Goal: Check status: Check status

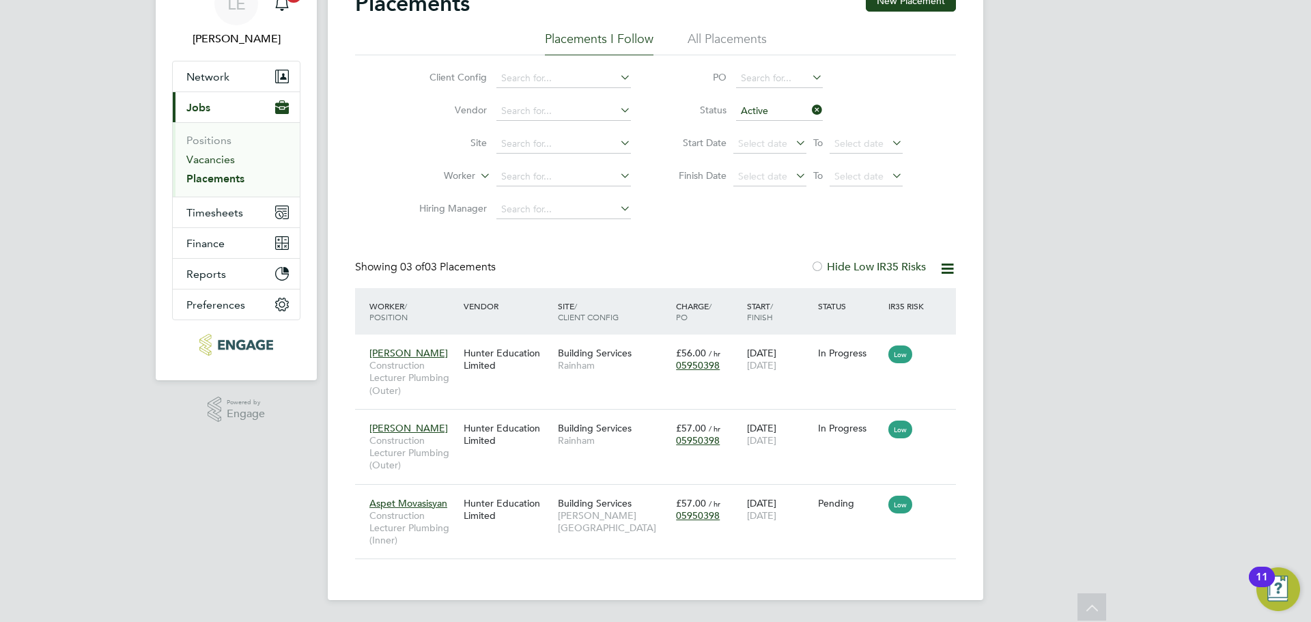
click at [216, 158] on link "Vacancies" at bounding box center [210, 159] width 48 height 13
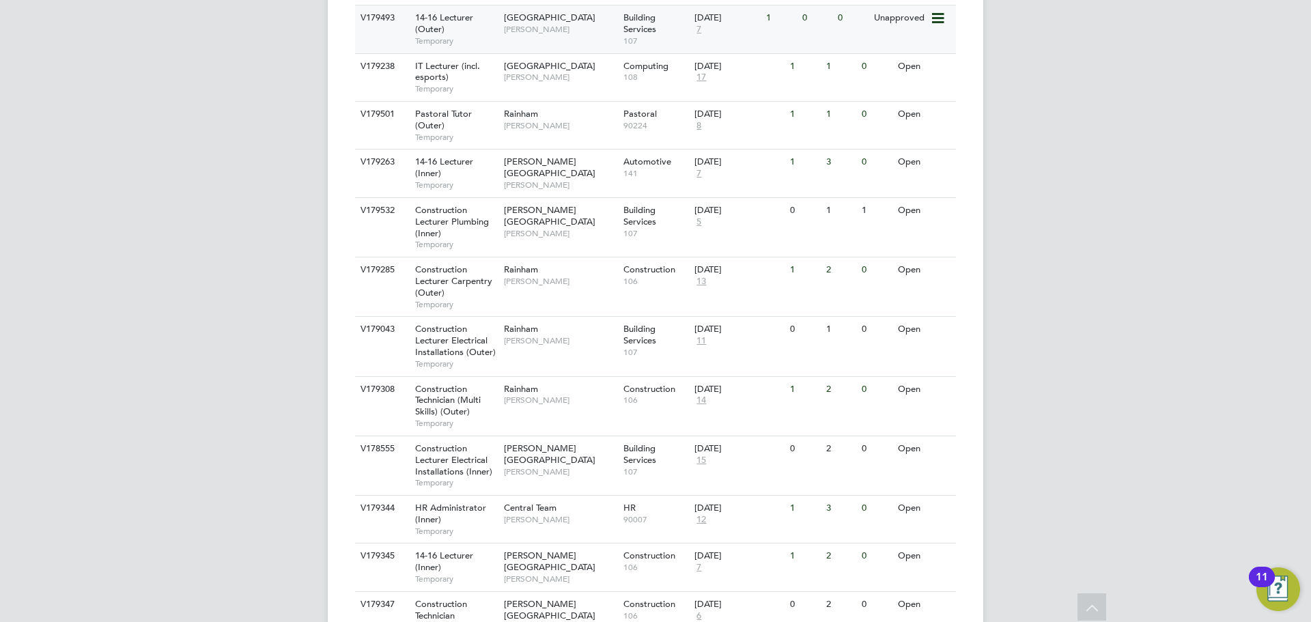
scroll to position [683, 0]
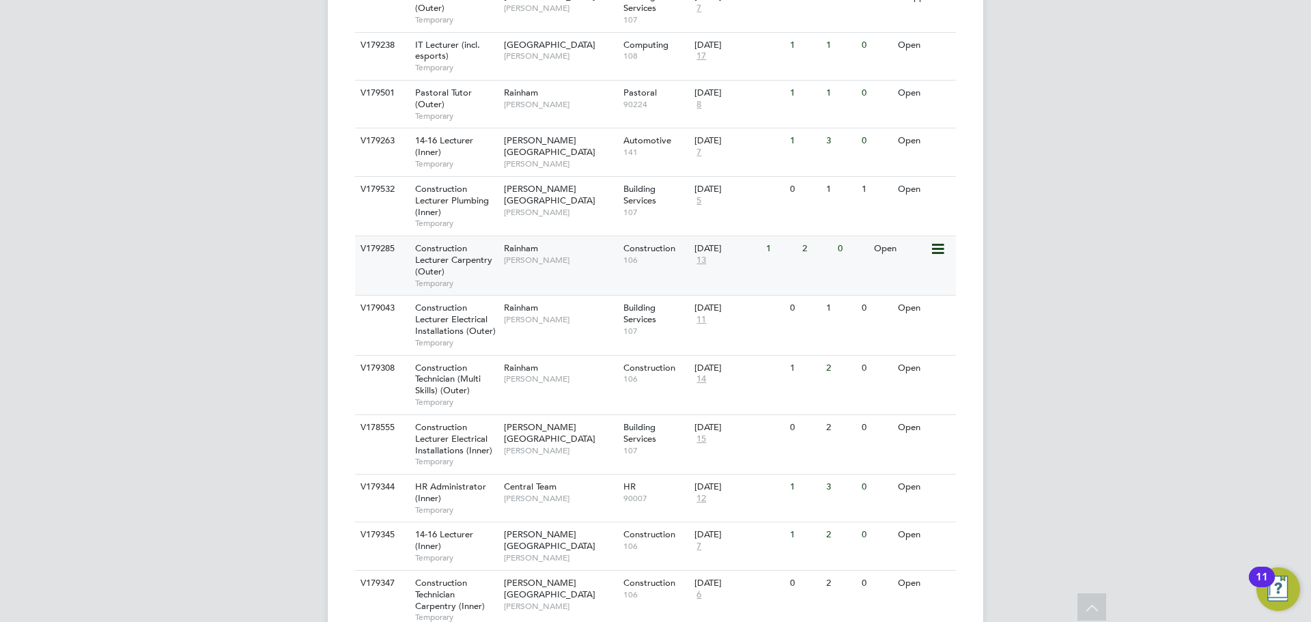
click at [576, 255] on span "[PERSON_NAME]" at bounding box center [560, 260] width 113 height 11
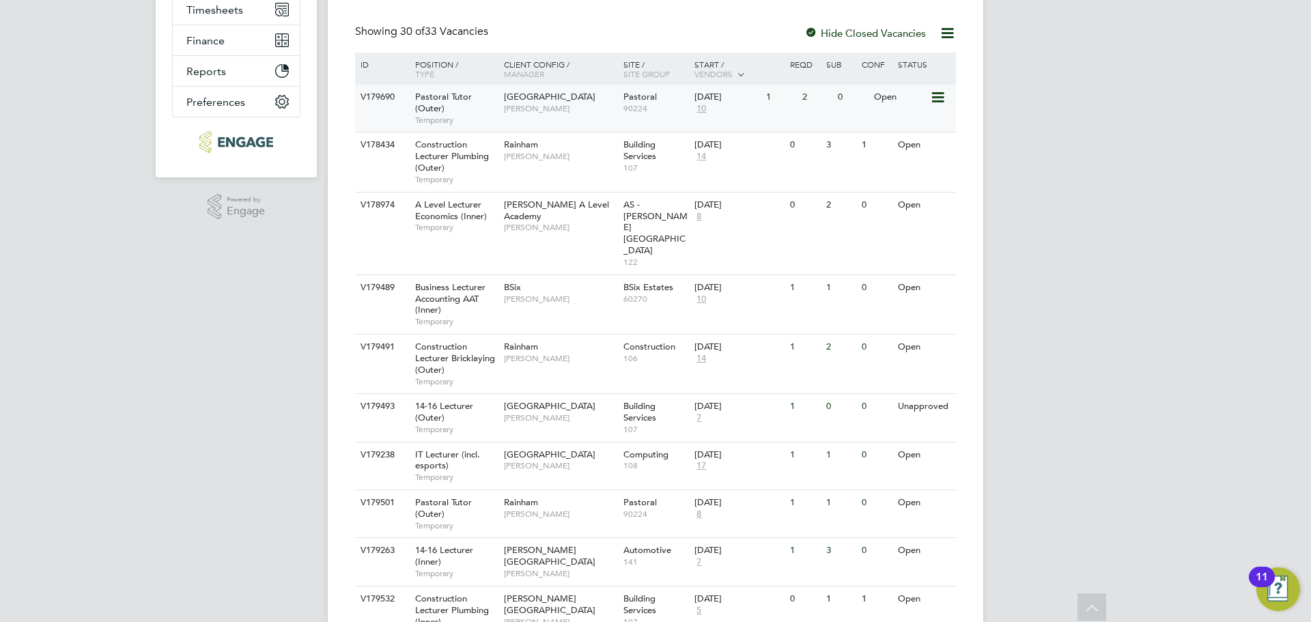
scroll to position [0, 0]
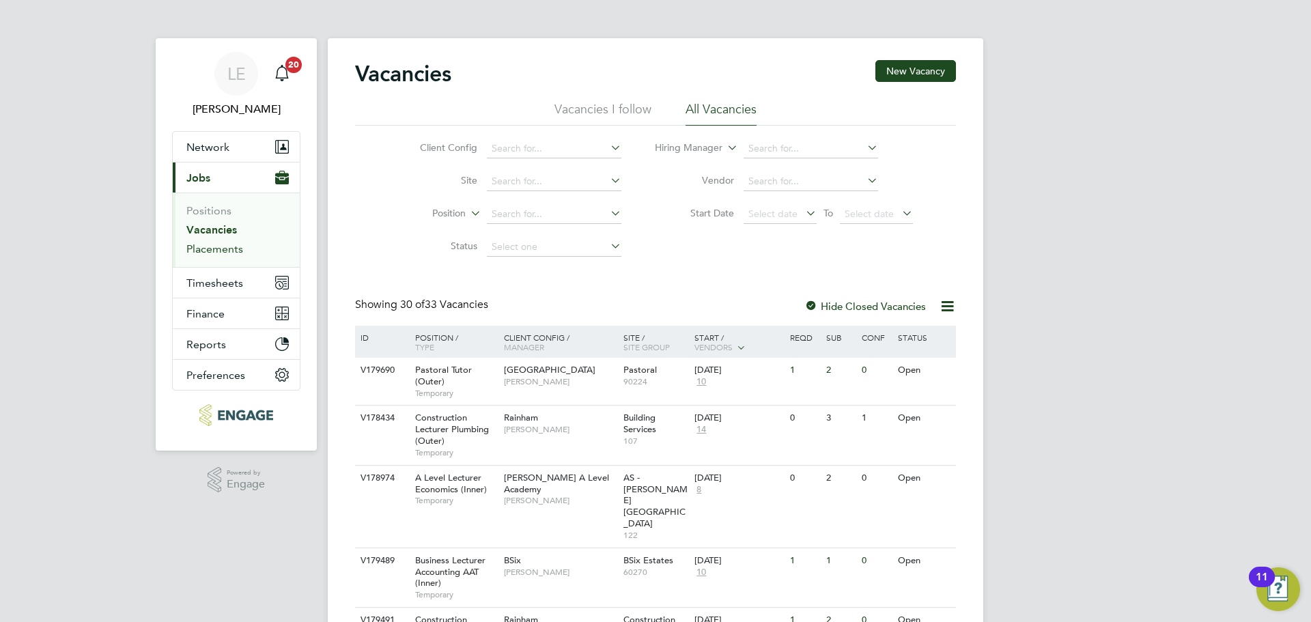
click at [215, 242] on link "Placements" at bounding box center [214, 248] width 57 height 13
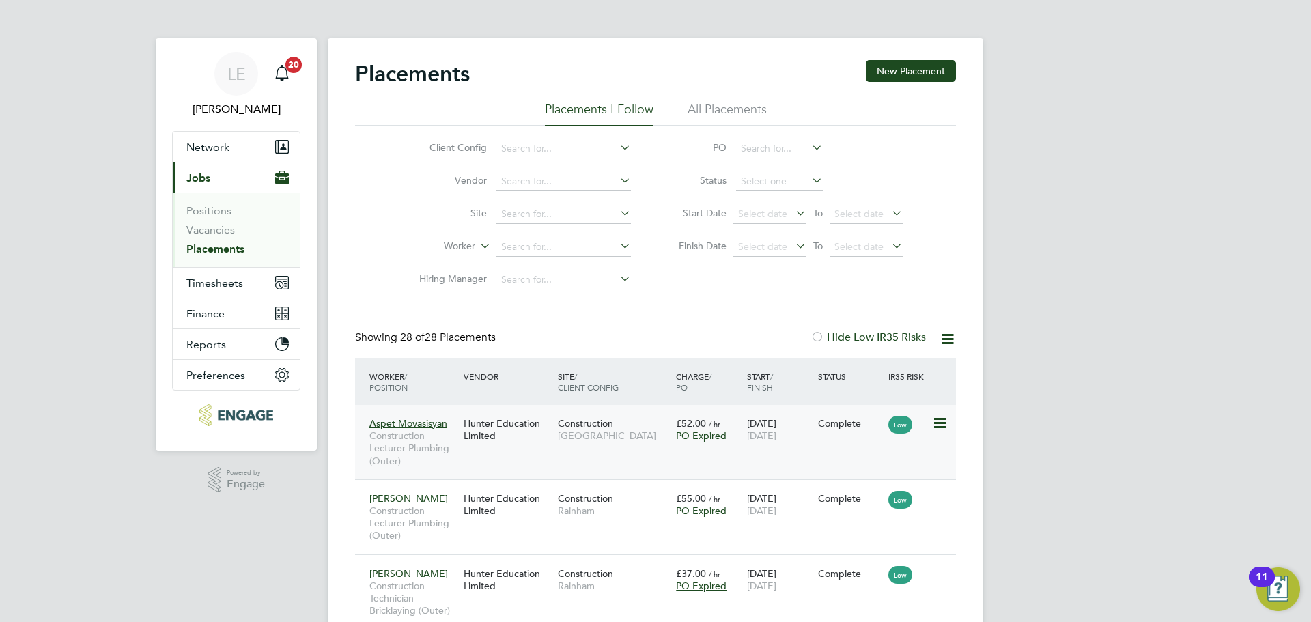
scroll to position [68, 0]
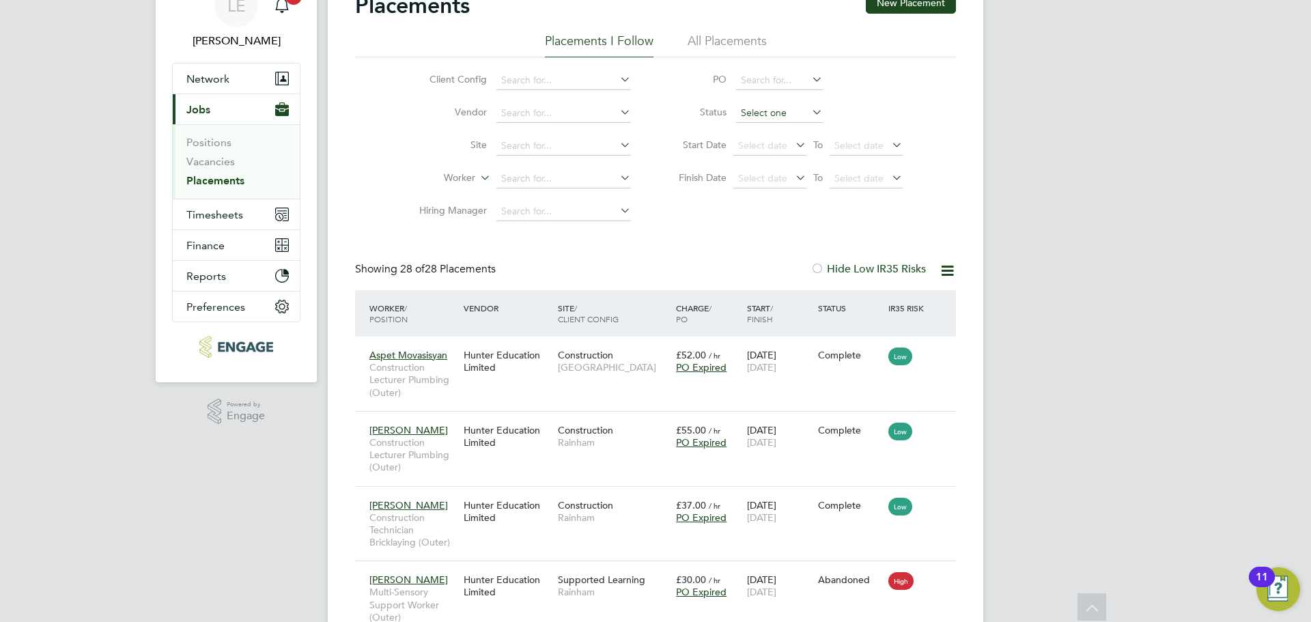
click at [758, 111] on input at bounding box center [779, 113] width 87 height 19
click at [758, 126] on li "Active" at bounding box center [779, 132] width 88 height 18
type input "Active"
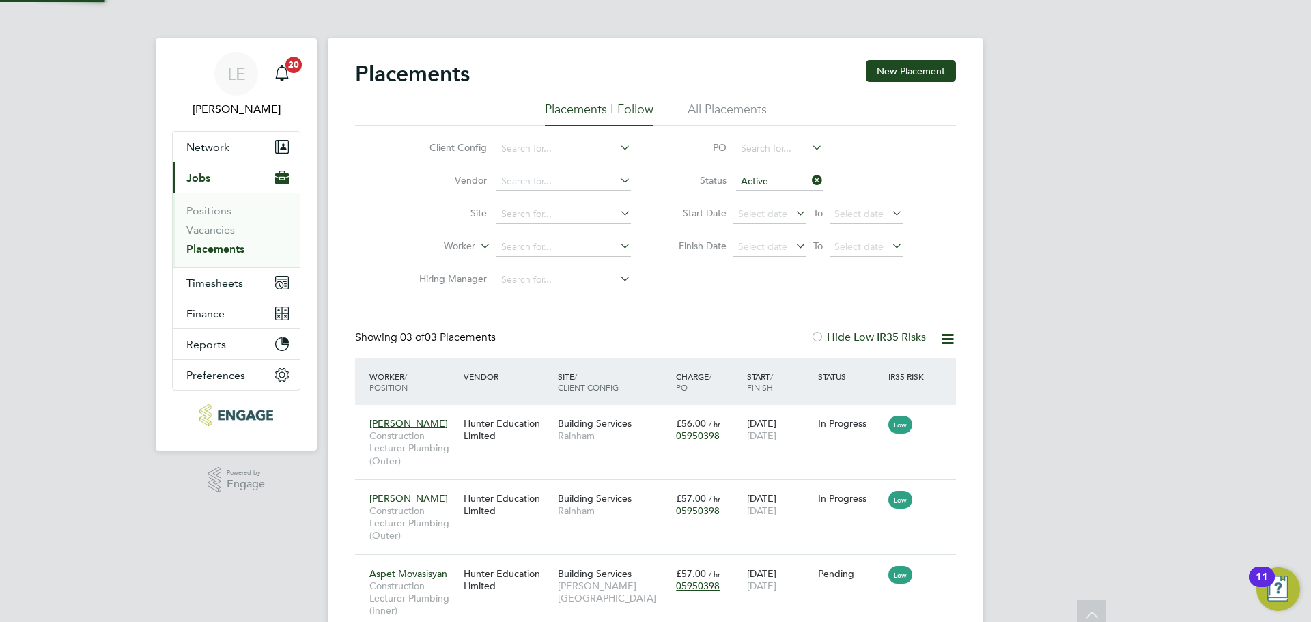
scroll to position [7, 7]
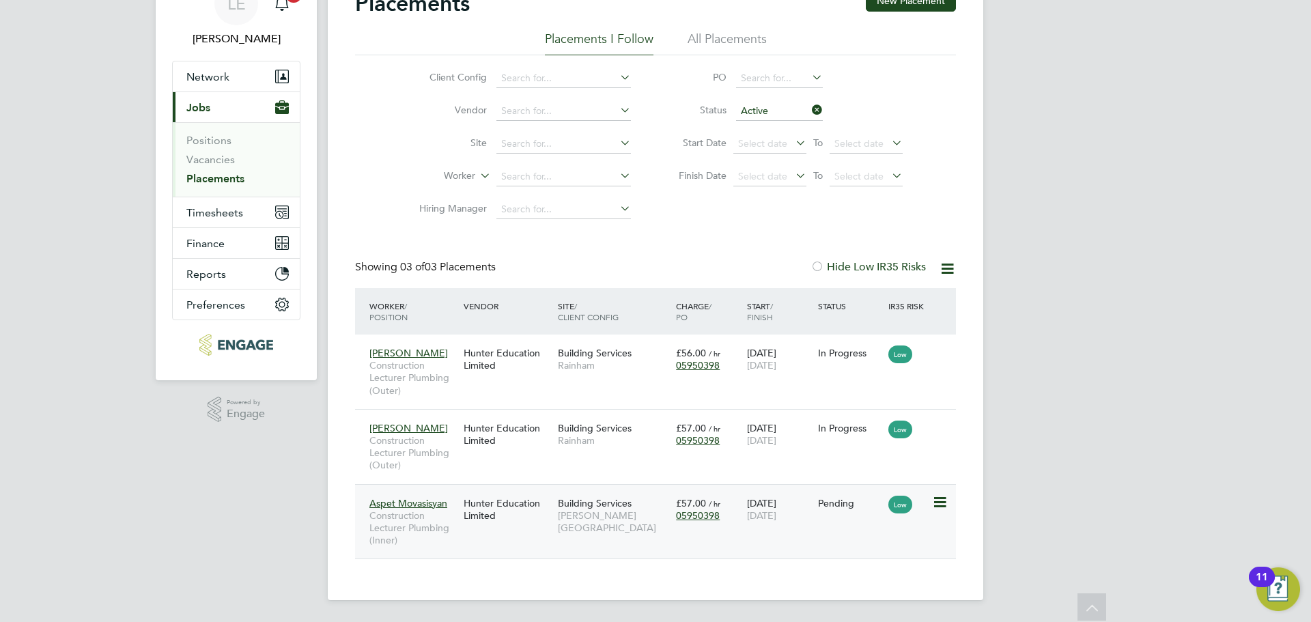
click at [551, 531] on div "Aspet Movasisyan Construction Lecturer Plumbing (Inner) Hunter Education Limite…" at bounding box center [655, 521] width 601 height 75
click at [533, 526] on div "Hunter Education Limited" at bounding box center [507, 509] width 94 height 38
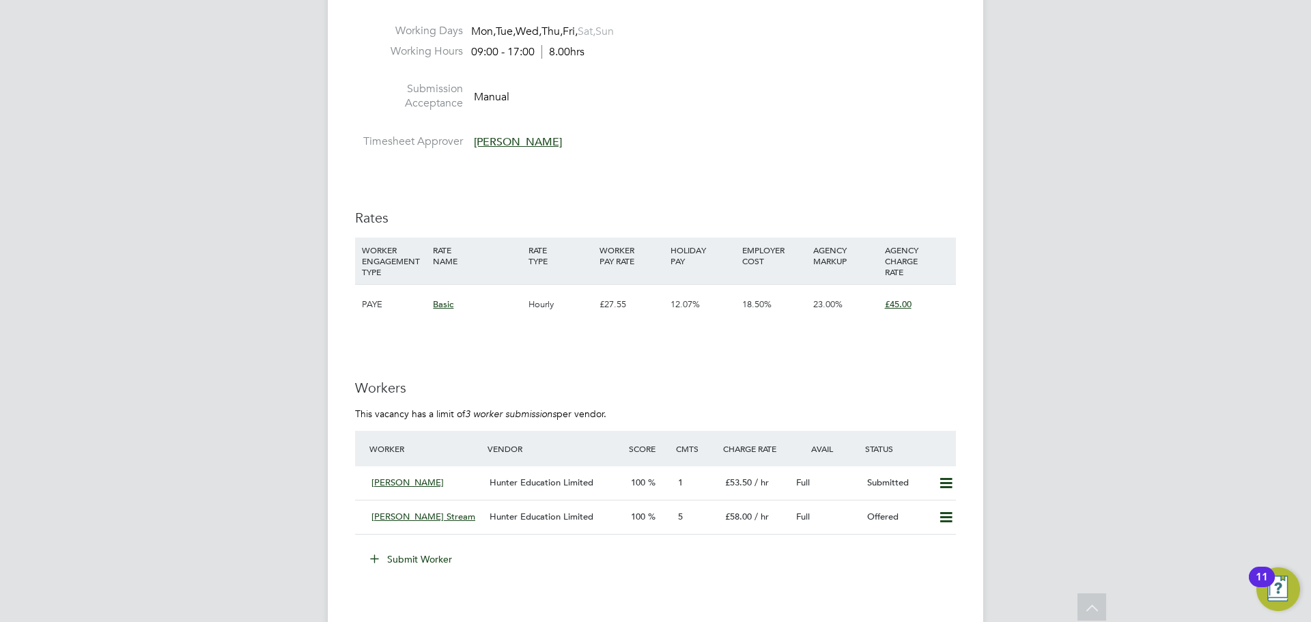
scroll to position [2458, 0]
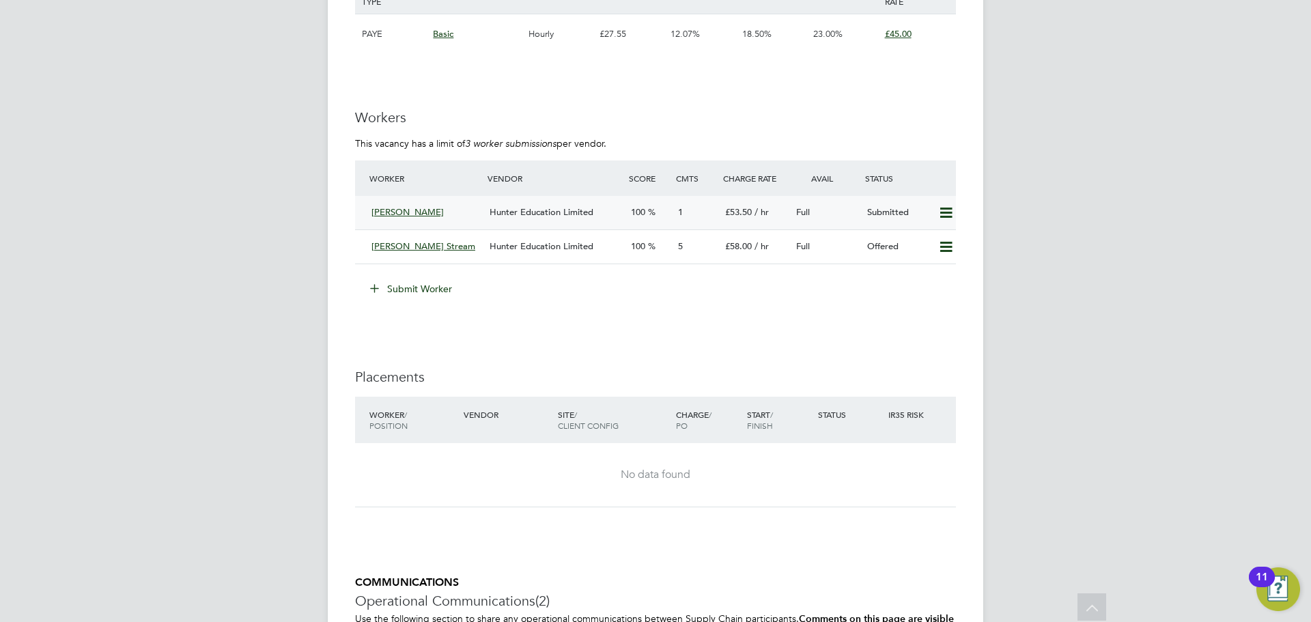
click at [605, 210] on div "Hunter Education Limited" at bounding box center [554, 212] width 141 height 23
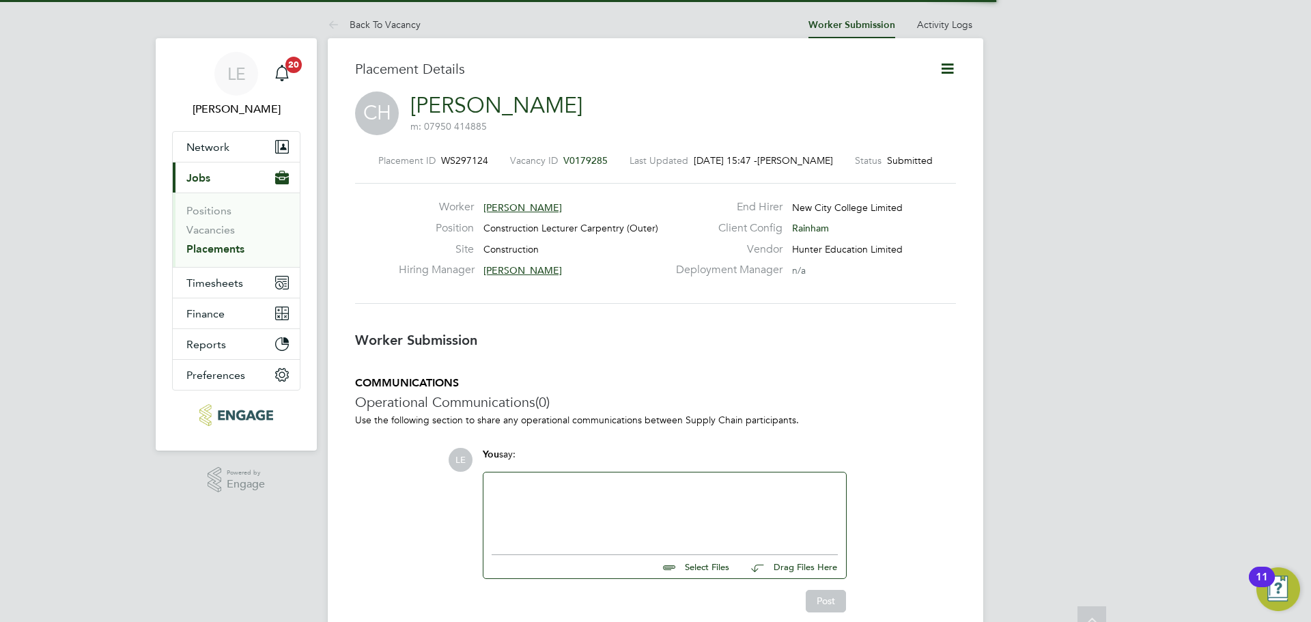
scroll to position [7, 7]
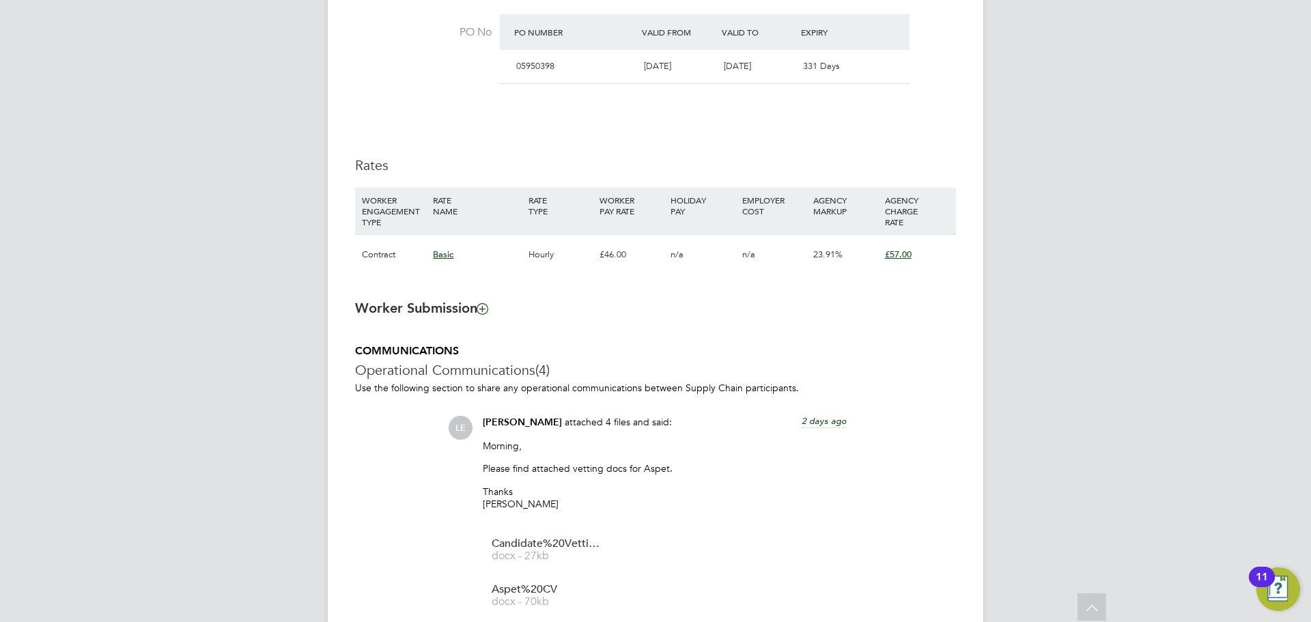
scroll to position [819, 0]
